Goal: Transaction & Acquisition: Download file/media

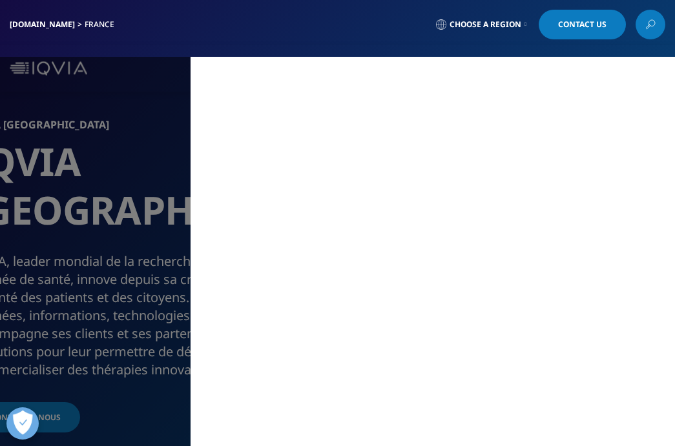
click at [92, 194] on div "MAIN / Professionnels de santé Professionnels de santé / Professionnels de sant…" at bounding box center [337, 252] width 675 height 390
click at [119, 191] on div "MAIN / Professionnels de santé Professionnels de santé / Professionnels de sant…" at bounding box center [337, 252] width 675 height 390
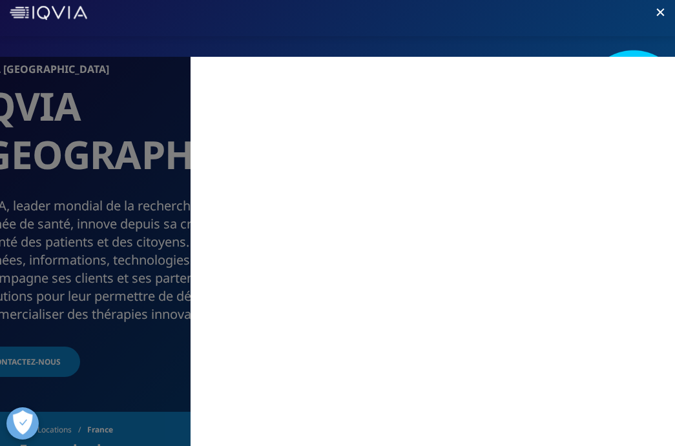
click at [112, 137] on div "MAIN / Professionnels de santé Professionnels de santé / Professionnels de sant…" at bounding box center [337, 252] width 675 height 390
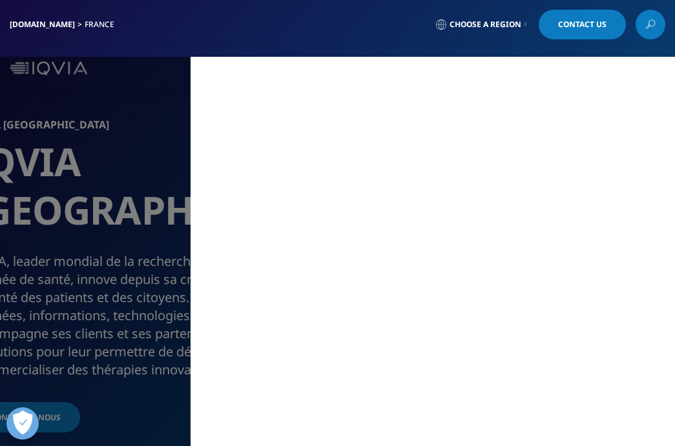
scroll to position [0, 0]
click at [158, 96] on div "MAIN / Professionnels de santé Professionnels de santé / Professionnels de sant…" at bounding box center [337, 252] width 675 height 390
click at [107, 217] on div "MAIN / Professionnels de santé Professionnels de santé / Professionnels de sant…" at bounding box center [337, 252] width 675 height 390
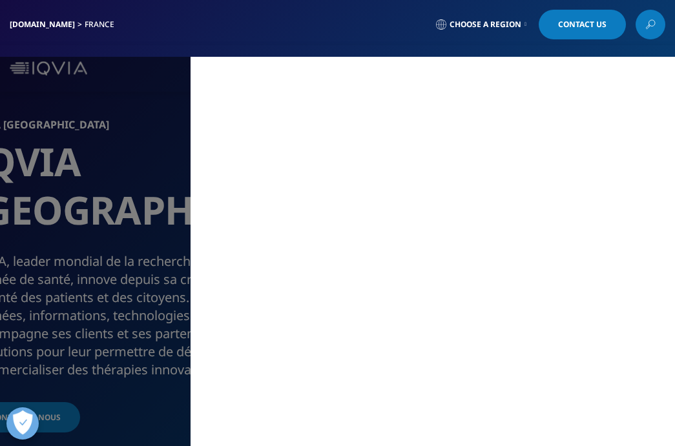
click at [125, 103] on div "MAIN / Professionnels de santé Professionnels de santé / Professionnels de sant…" at bounding box center [337, 252] width 675 height 390
click at [148, 95] on div "MAIN / Professionnels de santé Professionnels de santé / Professionnels de sant…" at bounding box center [337, 252] width 675 height 390
click at [348, 44] on div "IQVIA.COM France Choose a Region Contact Us" at bounding box center [337, 24] width 675 height 49
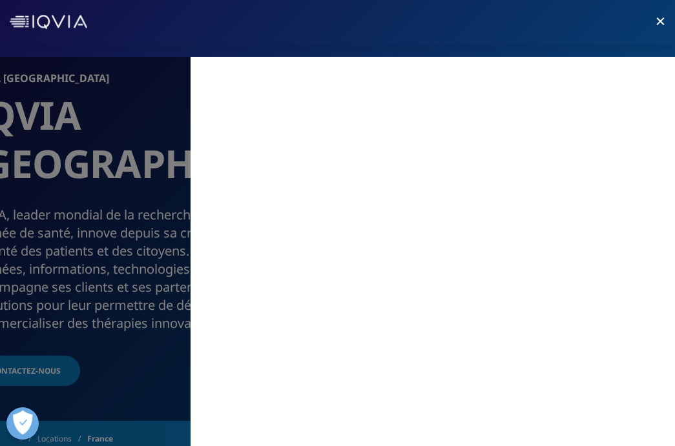
scroll to position [62, 0]
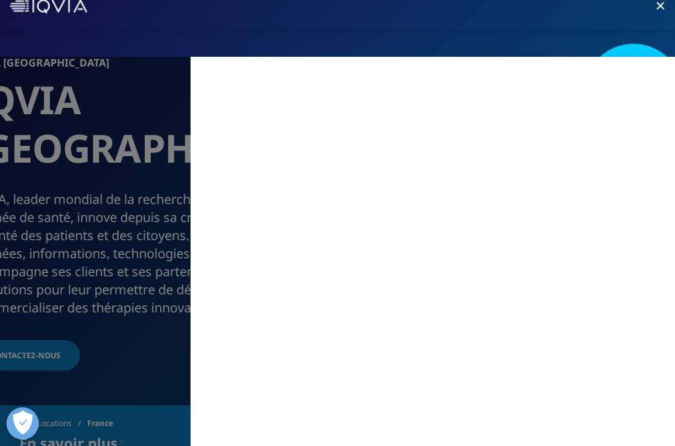
click at [72, 213] on div "MAIN / Professionnels de santé Professionnels de santé / Professionnels de sant…" at bounding box center [337, 252] width 675 height 390
click at [662, 5] on span at bounding box center [660, 6] width 8 height 8
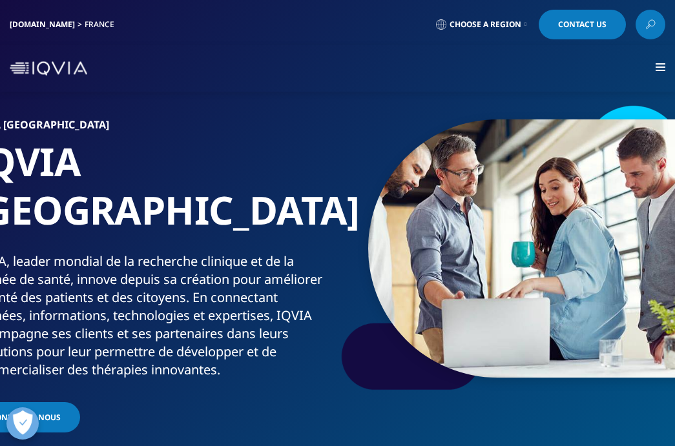
scroll to position [0, 0]
click at [655, 66] on div "Professionnels de santé Professionnels de santé Médecins Rejoignez notre réseau…" at bounding box center [337, 68] width 675 height 47
click at [662, 66] on div at bounding box center [661, 68] width 10 height 10
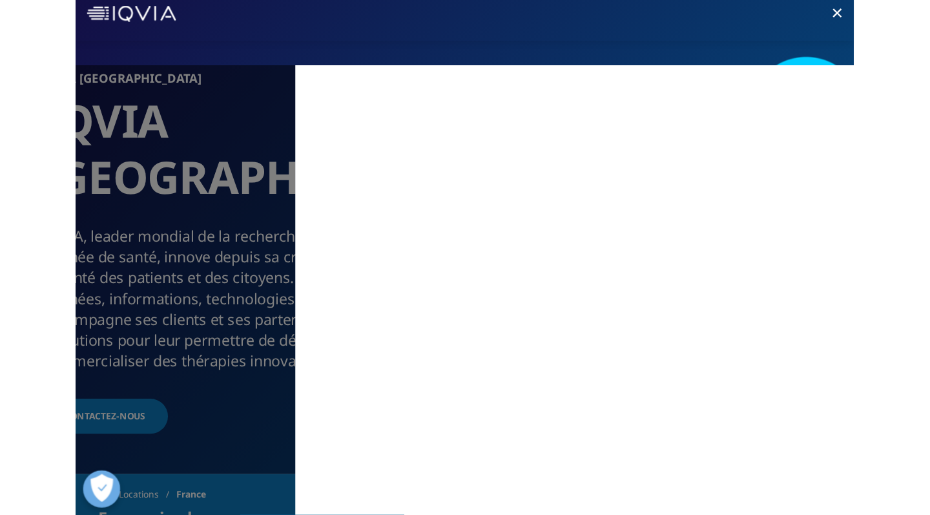
scroll to position [46, 0]
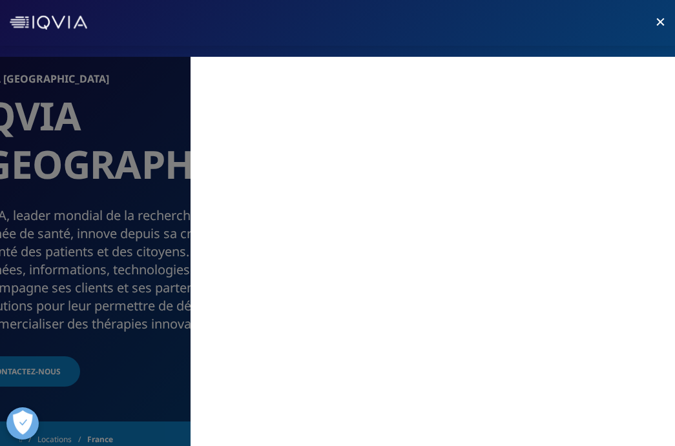
click at [656, 22] on div at bounding box center [662, 27] width 13 height 13
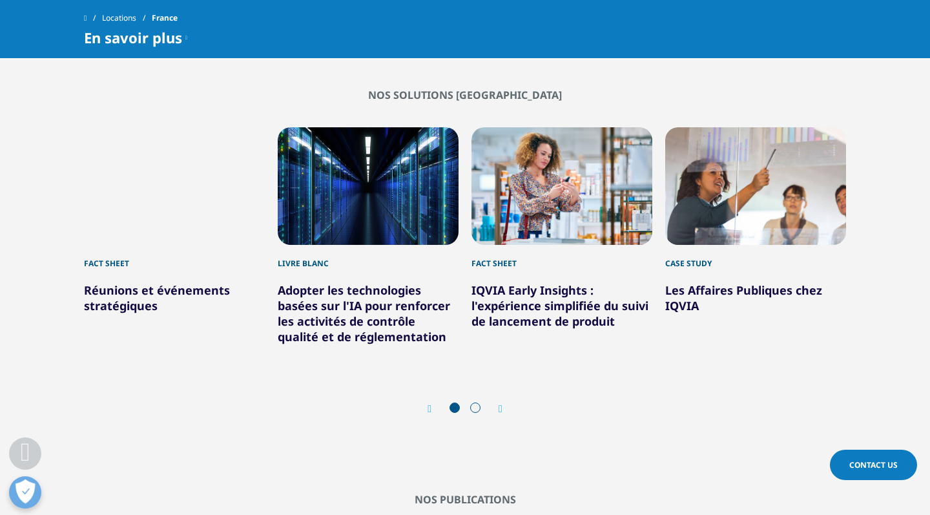
scroll to position [1594, 0]
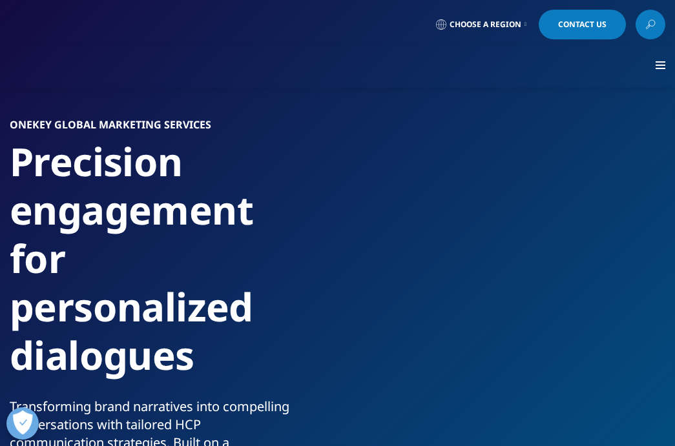
click at [294, 61] on div "Solutions quick find a capability Clear Search Loading SOLUTIONS Research & Dev…" at bounding box center [337, 66] width 675 height 42
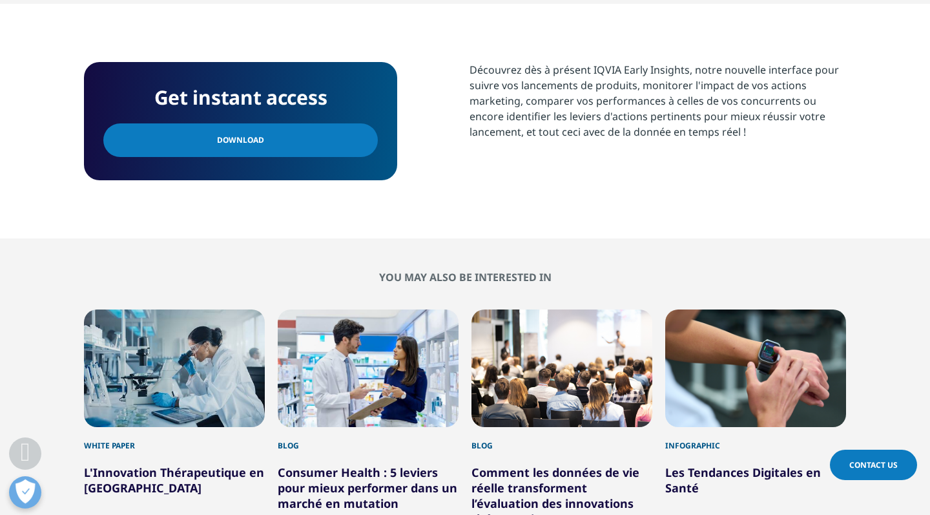
scroll to position [559, 0]
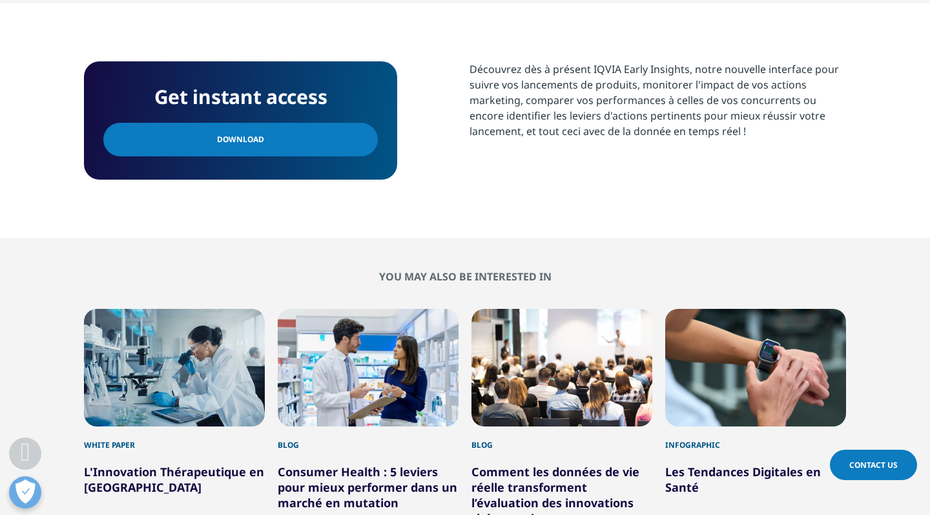
click at [249, 140] on span "Download" at bounding box center [240, 139] width 47 height 14
